Goal: Information Seeking & Learning: Learn about a topic

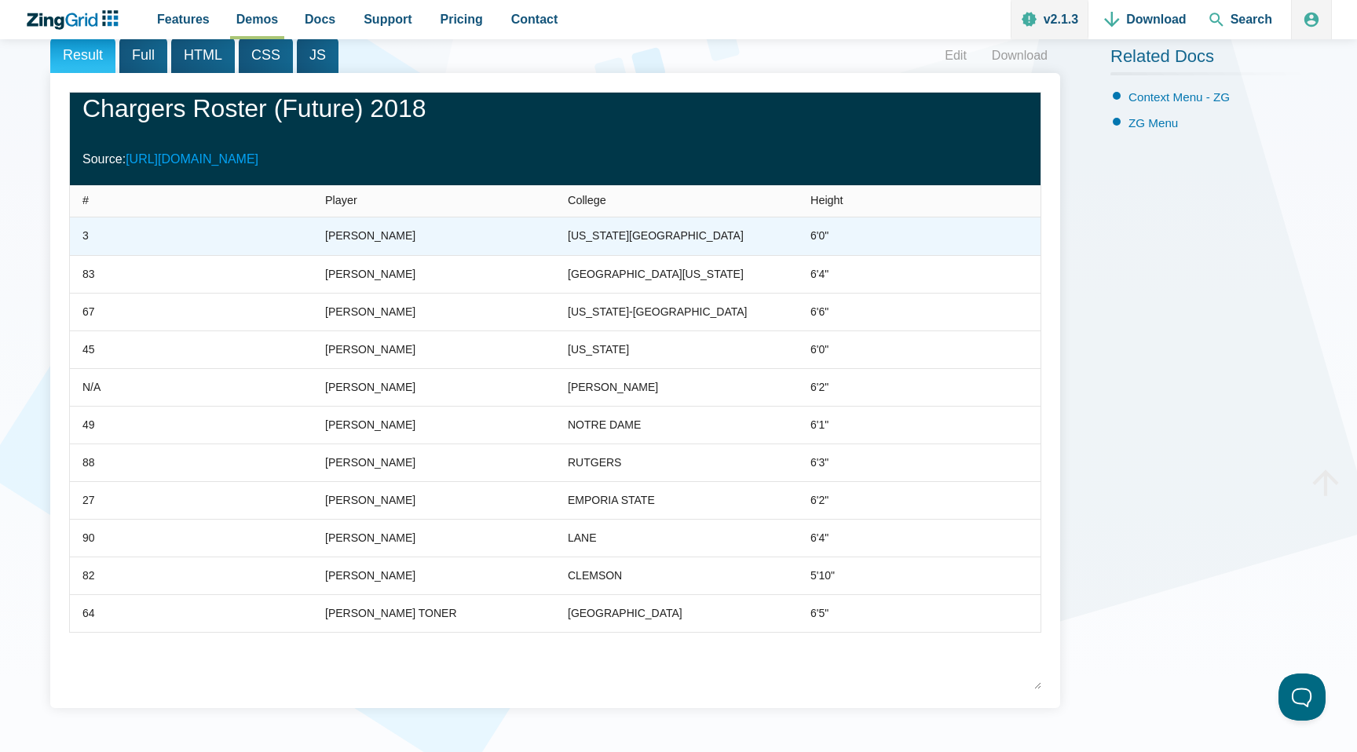
click at [415, 232] on div "[PERSON_NAME]" at bounding box center [370, 236] width 90 height 19
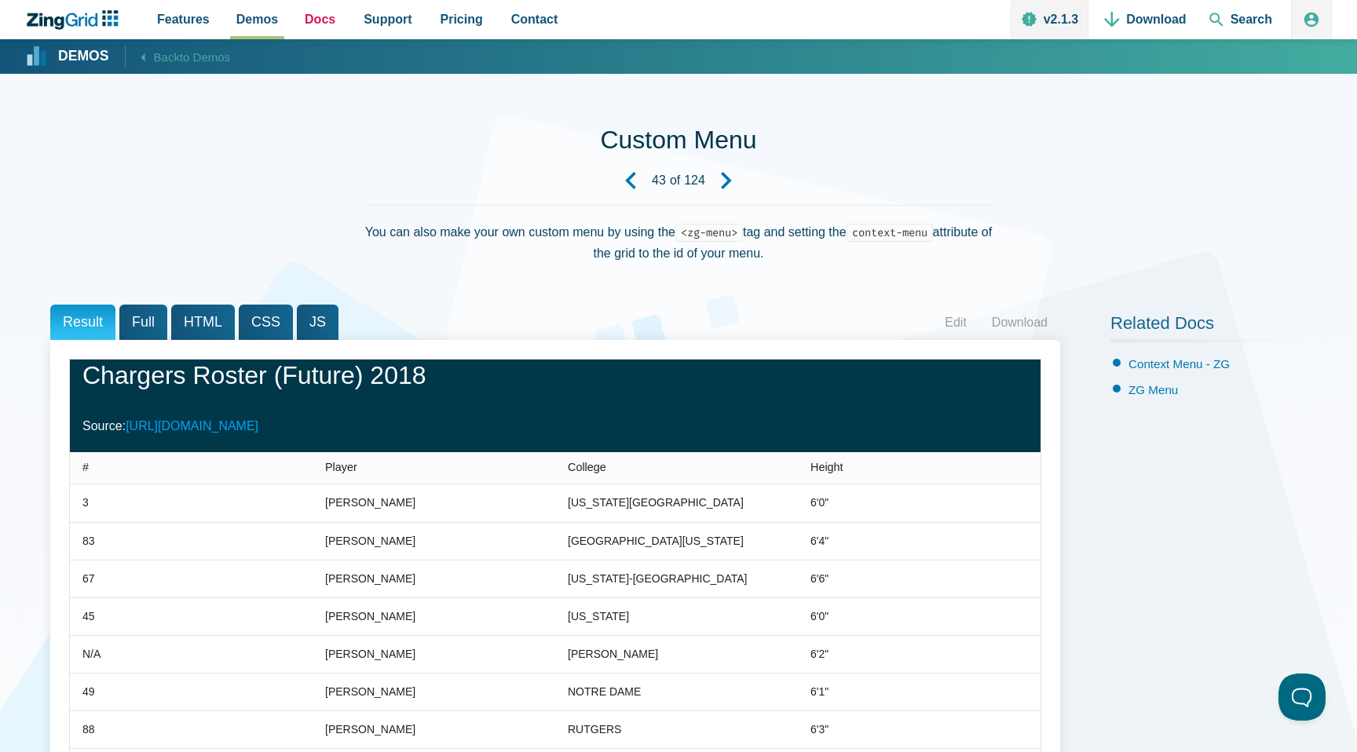
click at [316, 14] on span "Docs" at bounding box center [320, 19] width 31 height 21
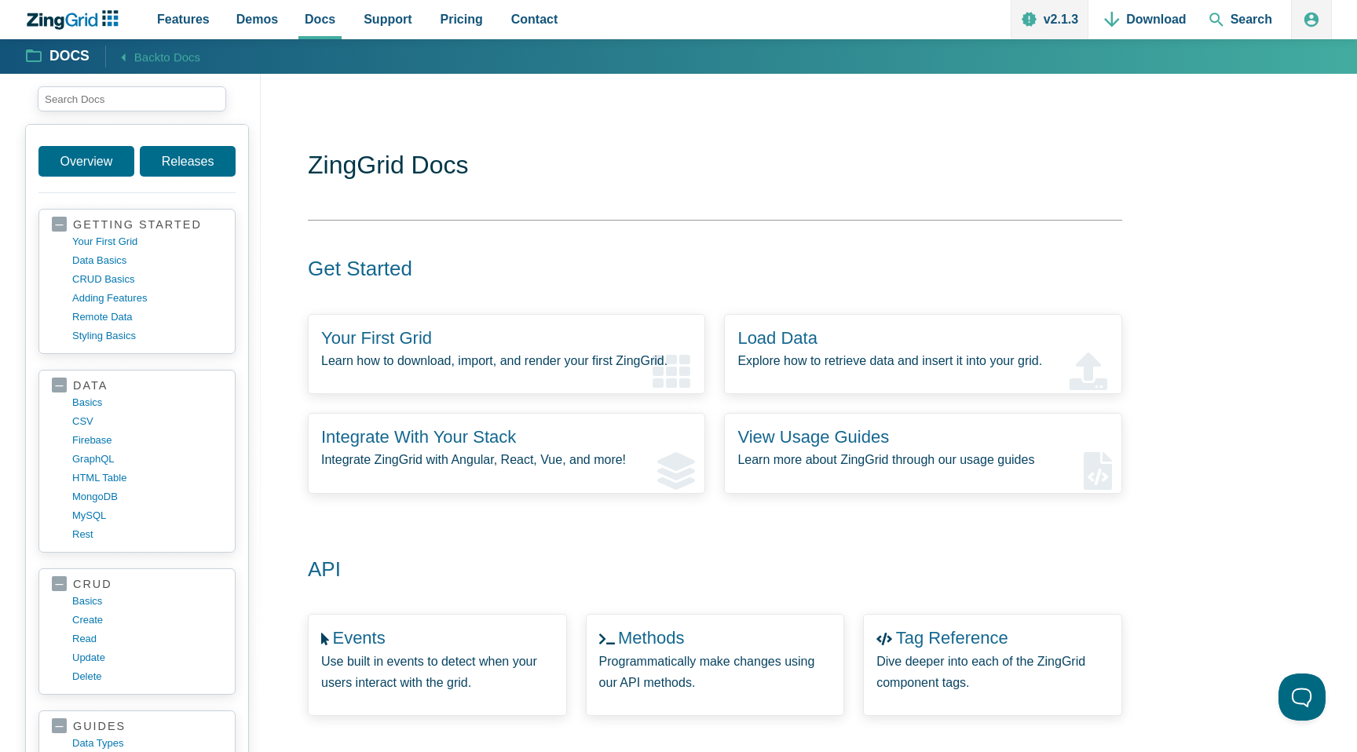
scroll to position [590, 0]
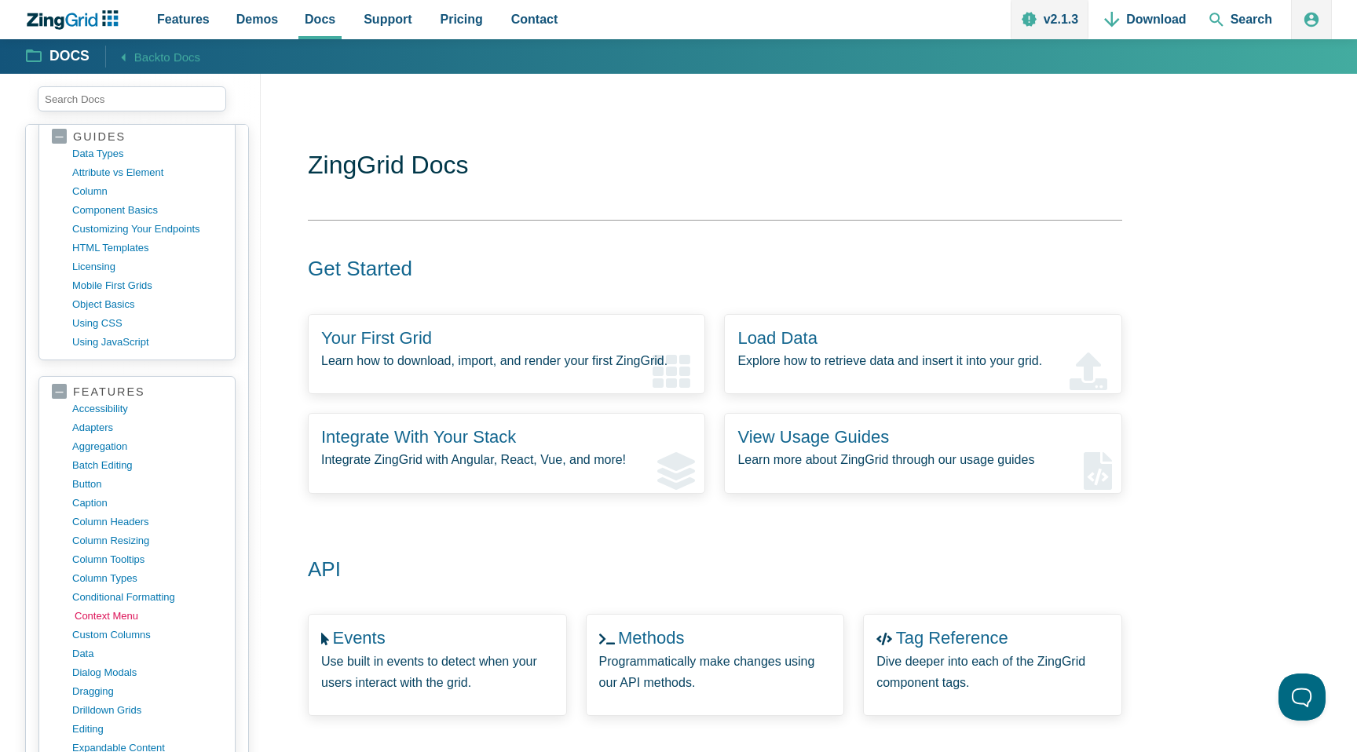
click at [120, 616] on link "context menu" at bounding box center [150, 616] width 150 height 19
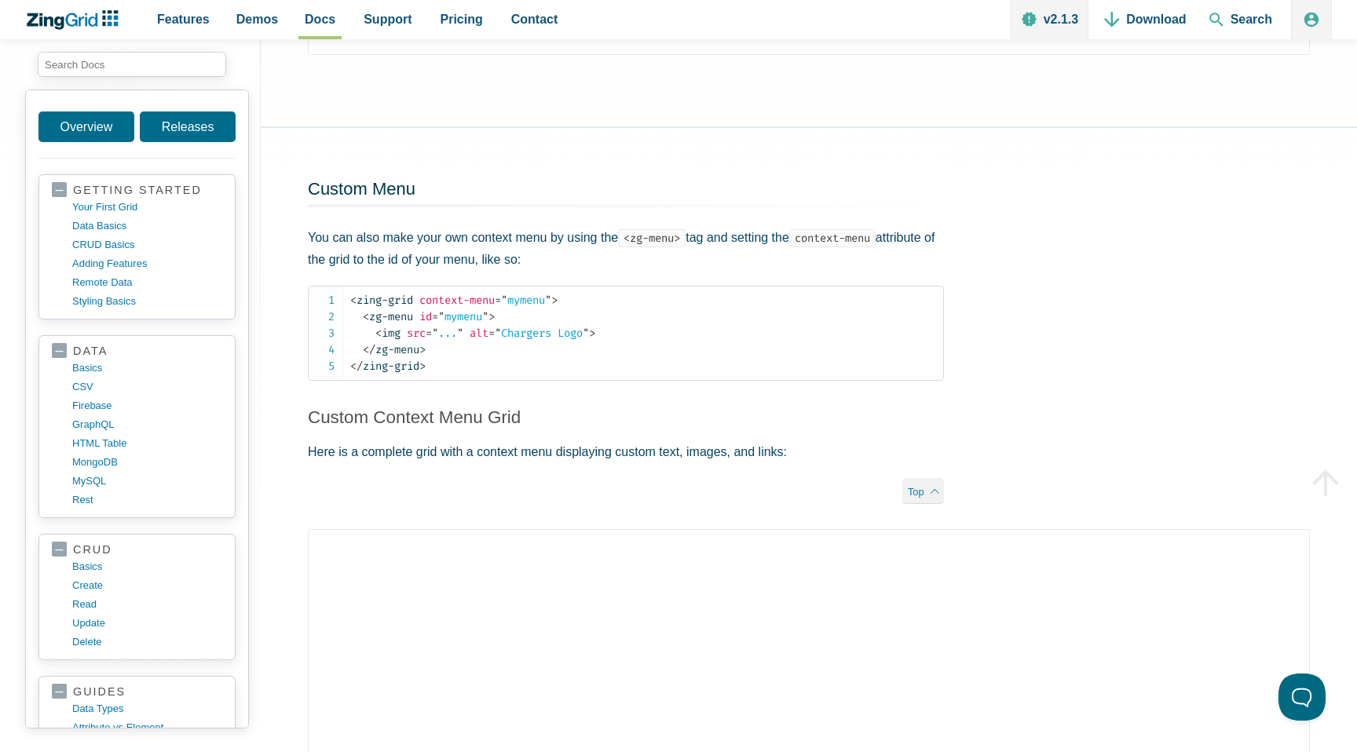
scroll to position [2299, 0]
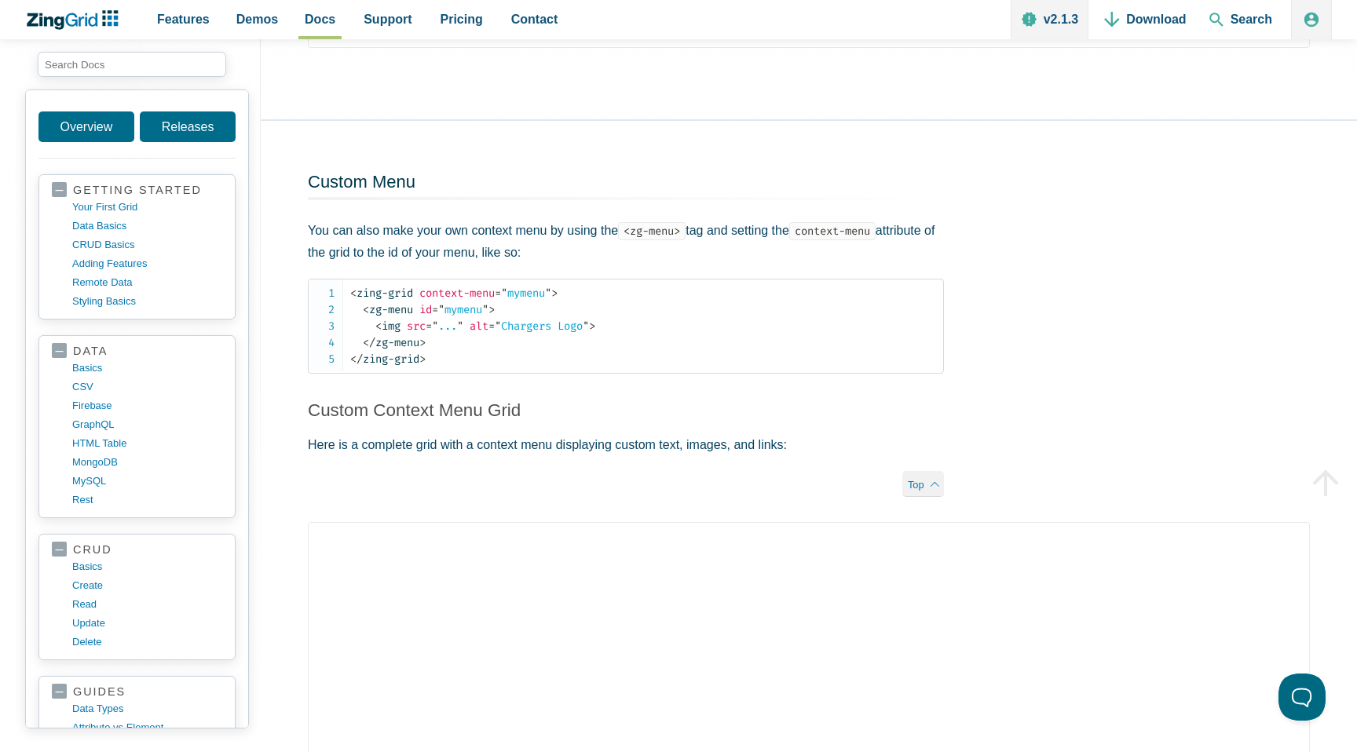
click at [596, 401] on h3 "Custom Context Menu Grid" at bounding box center [626, 410] width 636 height 23
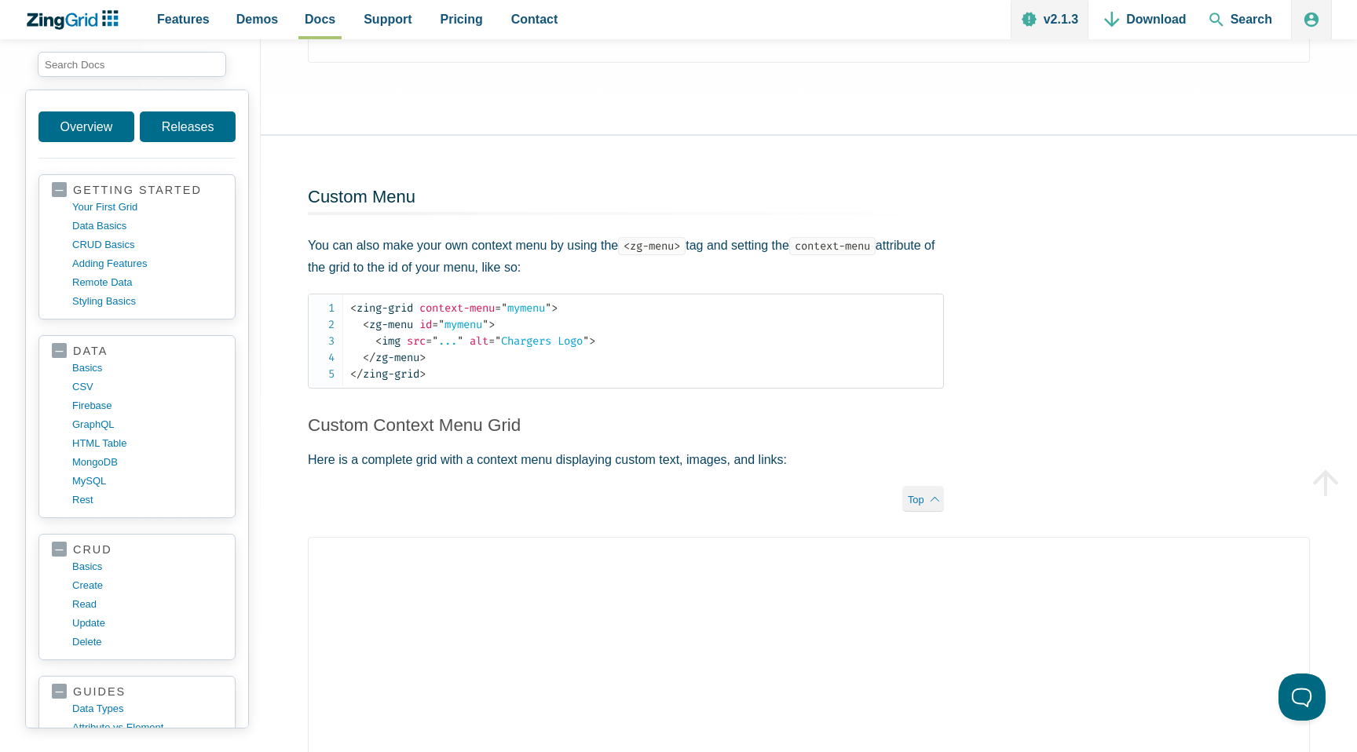
scroll to position [2364, 0]
